Goal: Navigation & Orientation: Find specific page/section

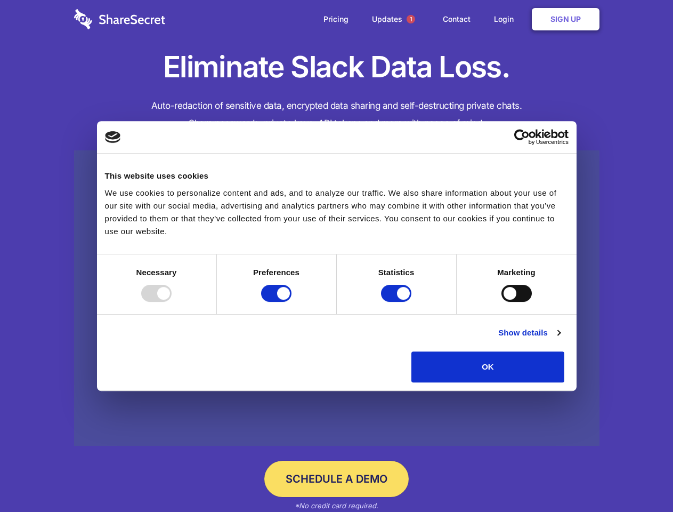
click at [172, 302] on div at bounding box center [156, 293] width 30 height 17
click at [292, 302] on input "Preferences" at bounding box center [276, 293] width 30 height 17
checkbox input "false"
click at [398, 302] on input "Statistics" at bounding box center [396, 293] width 30 height 17
checkbox input "false"
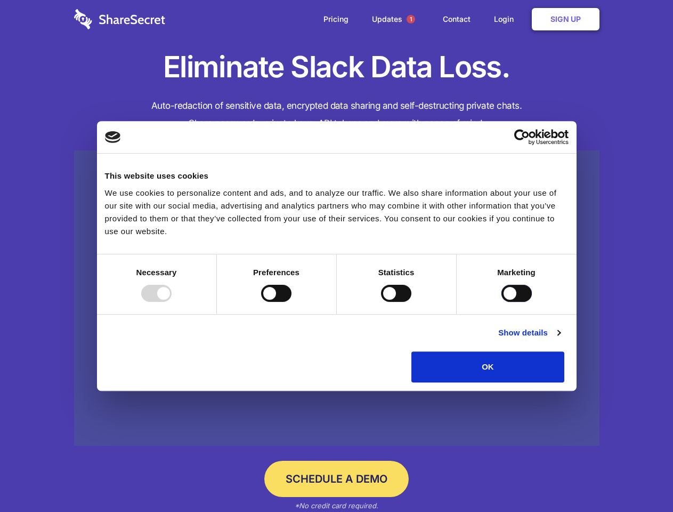
click at [502, 302] on input "Marketing" at bounding box center [517, 293] width 30 height 17
checkbox input "true"
click at [560, 339] on link "Show details" at bounding box center [529, 332] width 62 height 13
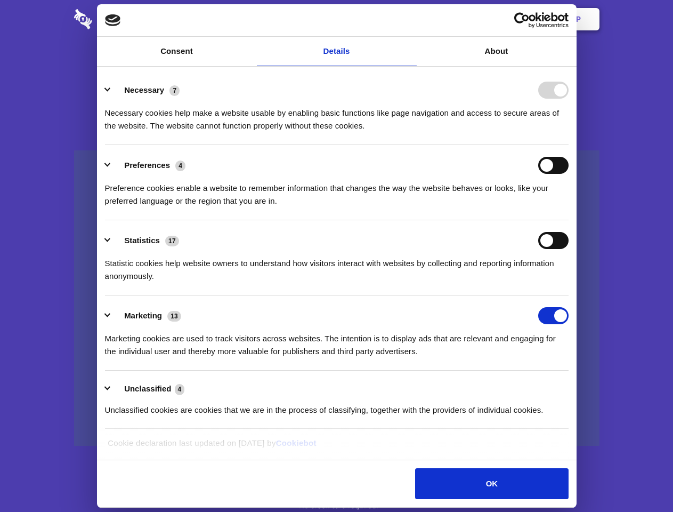
click at [574, 386] on ul "Necessary 7 Necessary cookies help make a website usable by enabling basic func…" at bounding box center [337, 249] width 474 height 359
click at [410, 19] on span "1" at bounding box center [411, 19] width 9 height 9
